Goal: Task Accomplishment & Management: Manage account settings

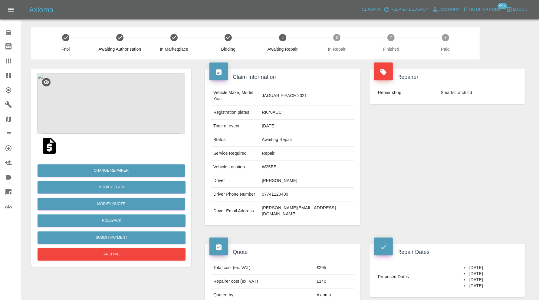
click at [8, 73] on icon at bounding box center [8, 75] width 5 height 5
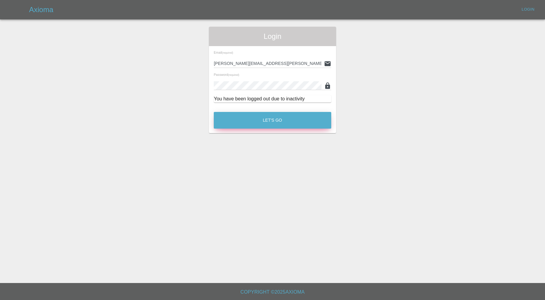
click at [241, 122] on button "Let's Go" at bounding box center [273, 120] width 118 height 17
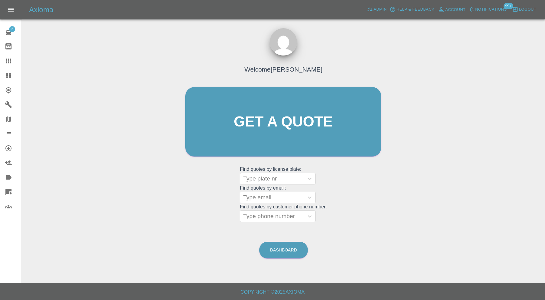
click at [8, 73] on icon at bounding box center [8, 75] width 7 height 7
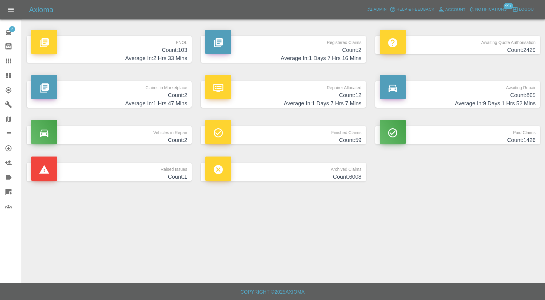
click at [126, 91] on h4 "Count: 2" at bounding box center [109, 95] width 156 height 8
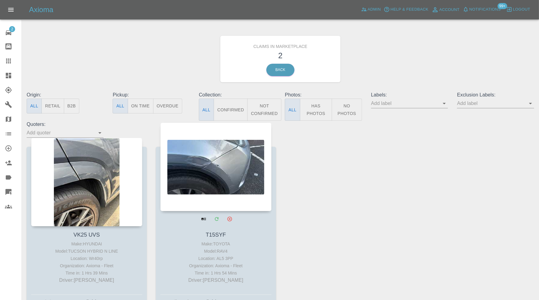
click at [214, 161] on div at bounding box center [216, 166] width 111 height 88
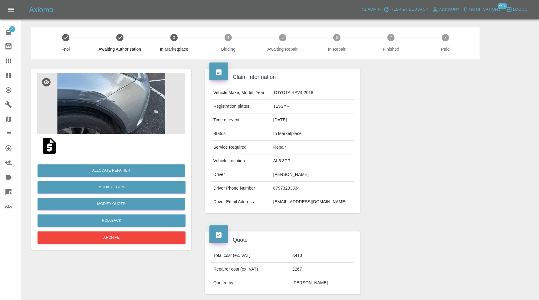
click at [111, 112] on img at bounding box center [111, 103] width 148 height 61
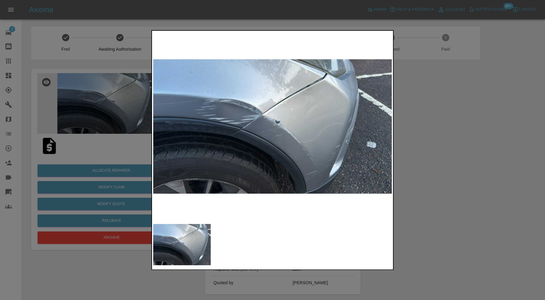
click at [451, 113] on div at bounding box center [272, 150] width 545 height 300
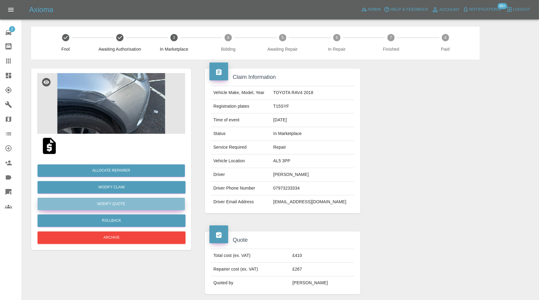
click at [136, 200] on button "Modify Quote" at bounding box center [111, 203] width 147 height 12
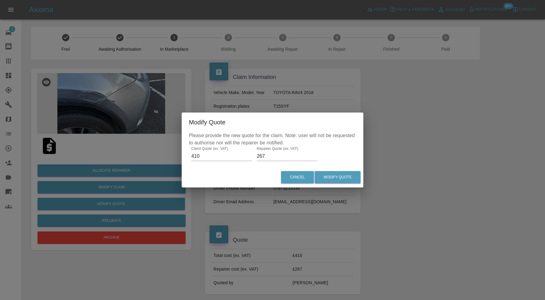
click at [269, 155] on input "267" at bounding box center [287, 156] width 61 height 10
type input "275"
click at [356, 174] on button "Modify Quote" at bounding box center [338, 177] width 46 height 12
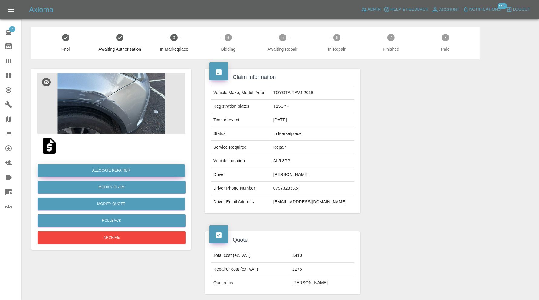
click at [156, 173] on button "Allocate Repairer" at bounding box center [111, 170] width 147 height 12
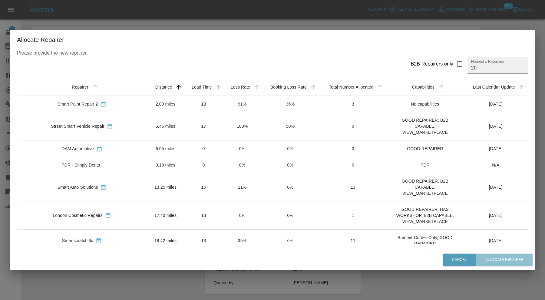
click at [191, 184] on td "15" at bounding box center [203, 187] width 39 height 28
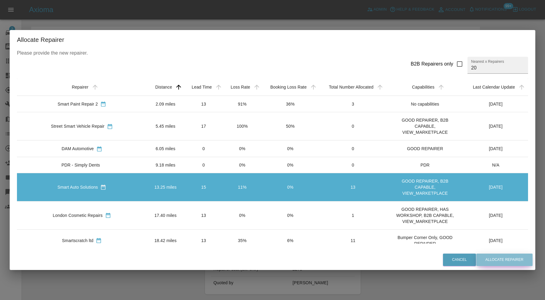
click at [512, 260] on button "Allocate Repairer" at bounding box center [504, 259] width 56 height 12
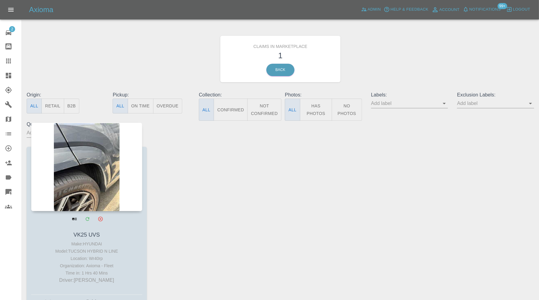
click at [92, 165] on div at bounding box center [86, 166] width 111 height 88
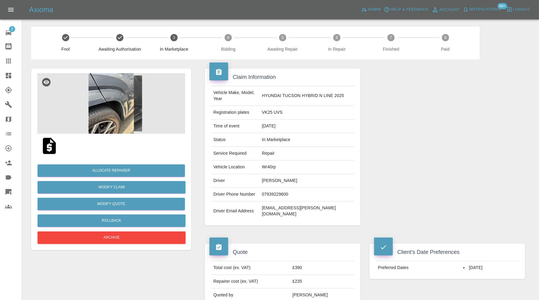
click at [113, 110] on img at bounding box center [111, 103] width 148 height 61
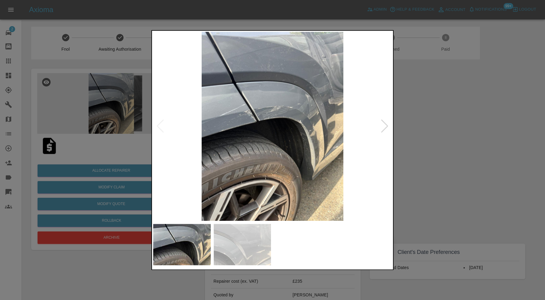
click at [243, 256] on img at bounding box center [243, 244] width 58 height 41
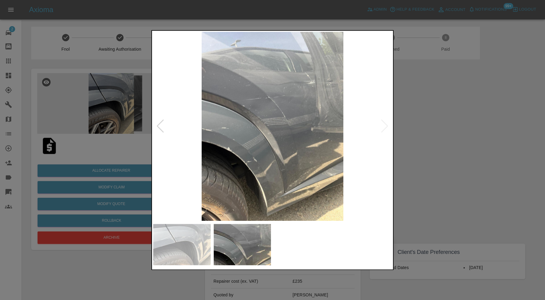
click at [382, 125] on img at bounding box center [272, 126] width 239 height 189
click at [164, 125] on div at bounding box center [160, 126] width 8 height 13
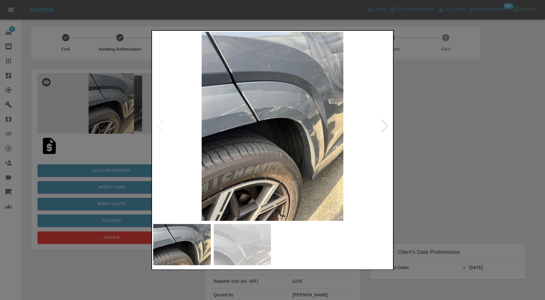
click at [466, 124] on div at bounding box center [272, 150] width 545 height 300
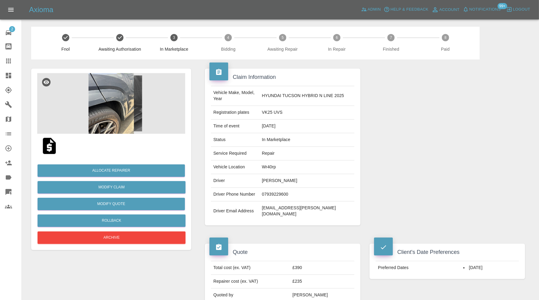
click at [126, 99] on img at bounding box center [111, 103] width 148 height 61
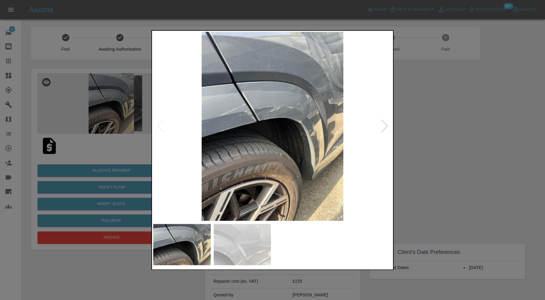
click at [445, 116] on div at bounding box center [272, 150] width 545 height 300
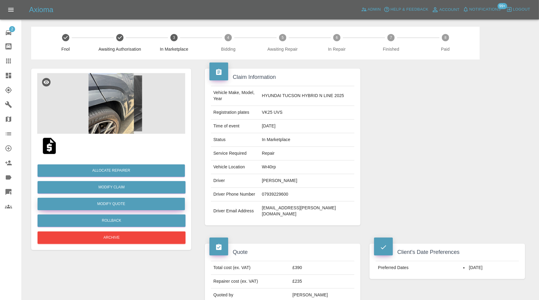
click at [129, 201] on button "Modify Quote" at bounding box center [111, 203] width 147 height 12
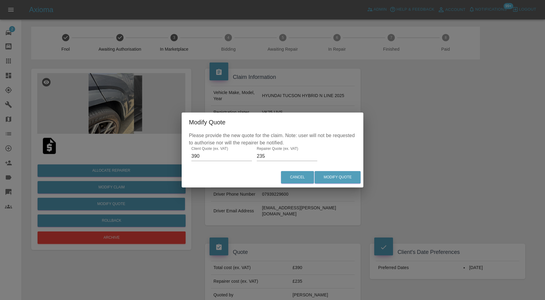
click at [271, 157] on input "235" at bounding box center [287, 156] width 61 height 10
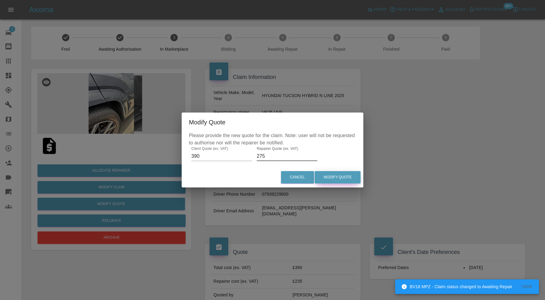
type input "275"
click at [341, 177] on button "Modify Quote" at bounding box center [338, 177] width 46 height 12
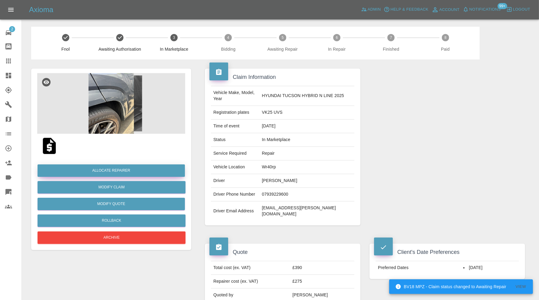
click at [96, 169] on button "Allocate Repairer" at bounding box center [111, 170] width 147 height 12
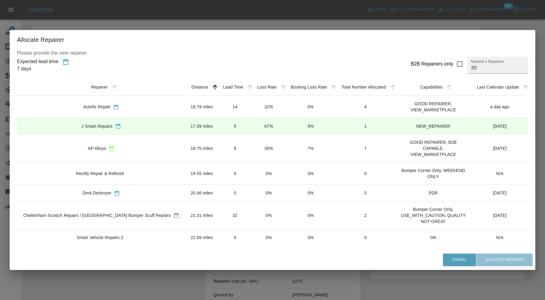
click at [154, 126] on div "J Smart Repairs" at bounding box center [101, 126] width 159 height 6
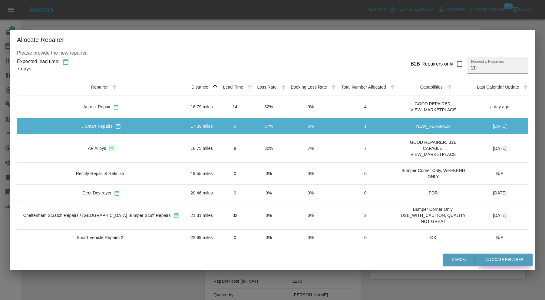
click at [497, 258] on button "Allocate Repairer" at bounding box center [504, 259] width 56 height 12
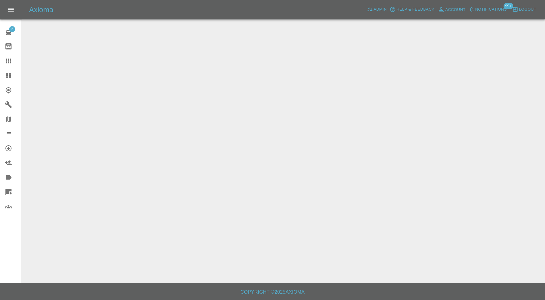
click at [11, 81] on link "Dashboard" at bounding box center [11, 75] width 22 height 15
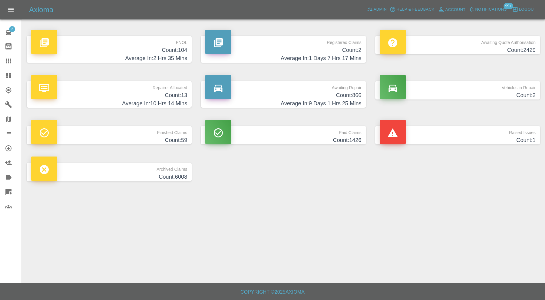
click at [423, 126] on p "Raised Issues" at bounding box center [458, 131] width 156 height 10
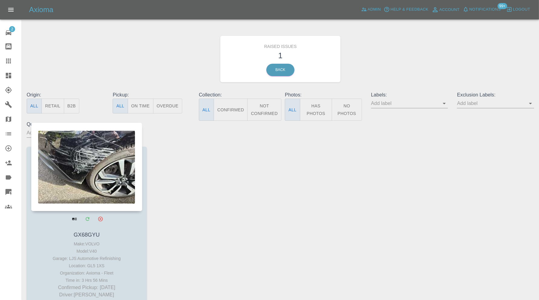
click at [114, 169] on div at bounding box center [86, 166] width 111 height 88
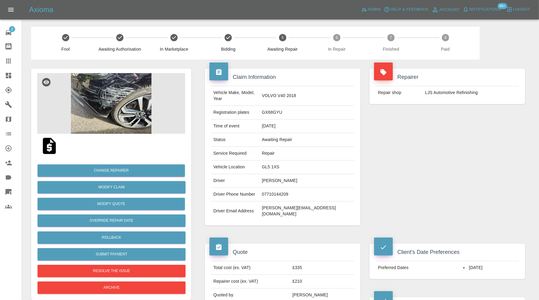
click at [121, 97] on img at bounding box center [111, 103] width 148 height 61
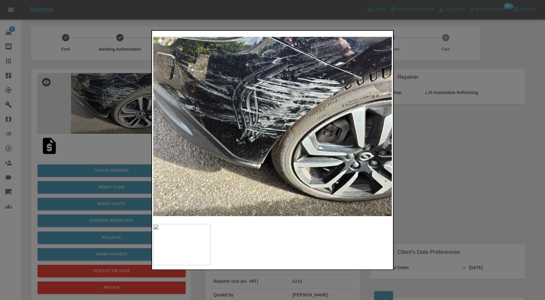
click at [458, 140] on div at bounding box center [272, 150] width 545 height 300
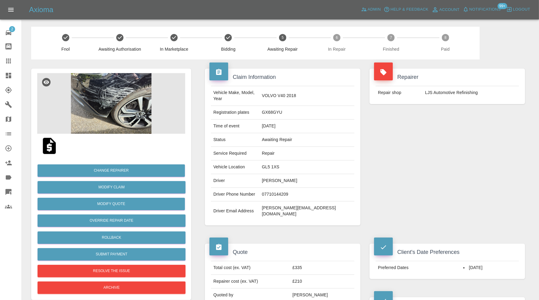
click at [12, 75] on icon at bounding box center [8, 75] width 7 height 7
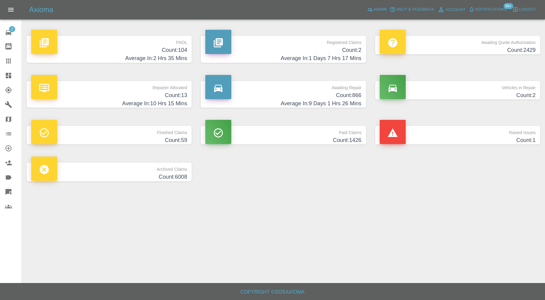
click at [389, 2] on div "Axioma Admin Help & Feedback Account Notifications 99+ Logout" at bounding box center [272, 9] width 545 height 19
click at [375, 10] on span "Admin" at bounding box center [380, 9] width 13 height 7
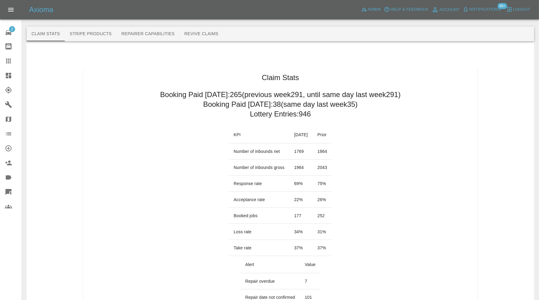
click at [10, 75] on icon at bounding box center [8, 75] width 5 height 5
